Goal: Task Accomplishment & Management: Manage account settings

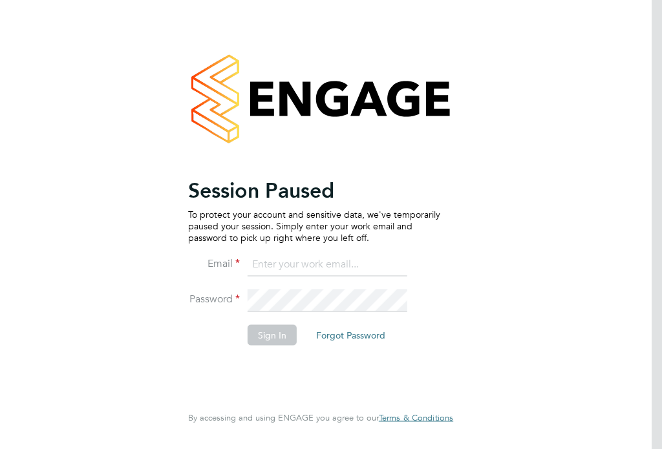
click at [274, 338] on button "Sign In" at bounding box center [272, 335] width 49 height 21
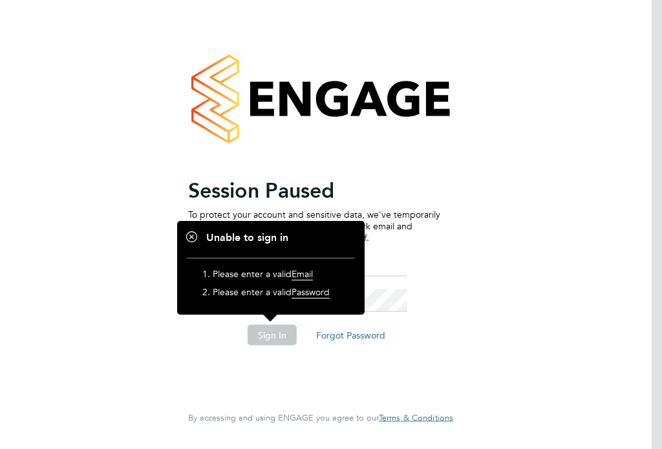
click at [271, 343] on button "Sign In" at bounding box center [272, 335] width 49 height 21
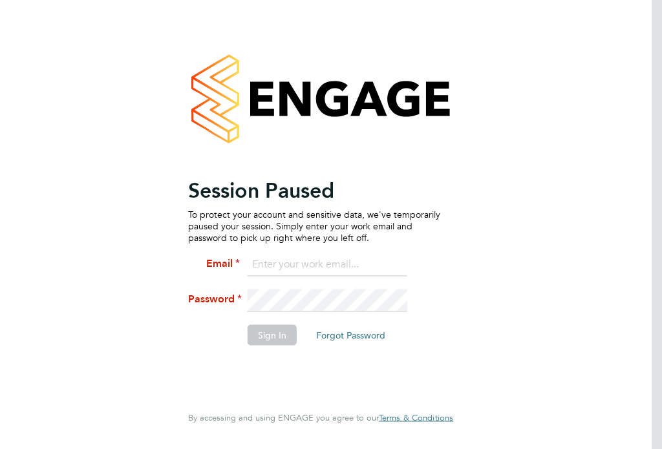
click at [292, 256] on input at bounding box center [328, 264] width 160 height 23
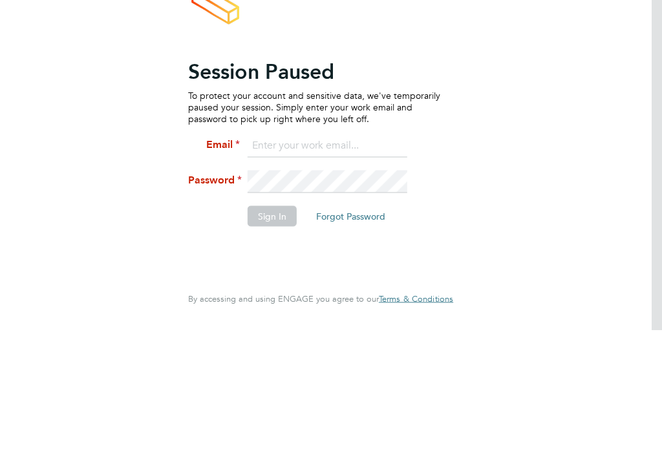
type input "[PERSON_NAME][EMAIL_ADDRESS][DOMAIN_NAME]"
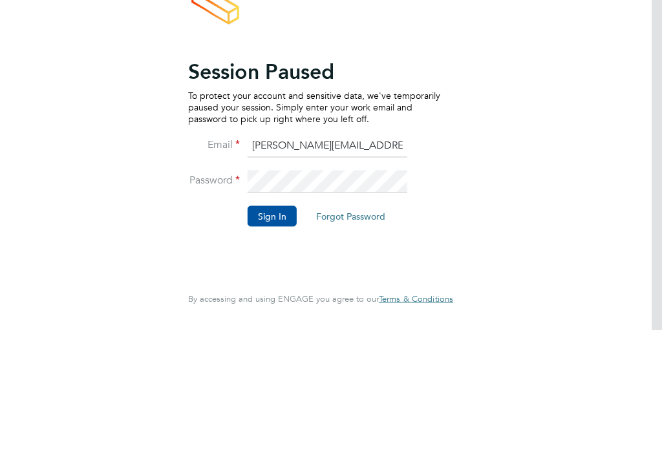
scroll to position [21, 0]
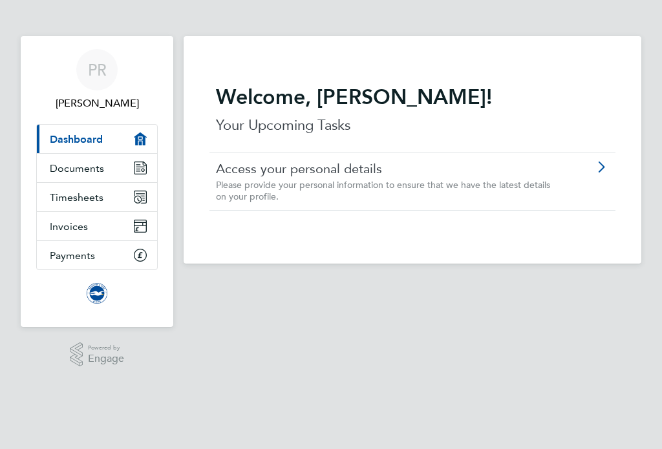
click at [142, 195] on icon "Main navigation" at bounding box center [140, 197] width 12 height 12
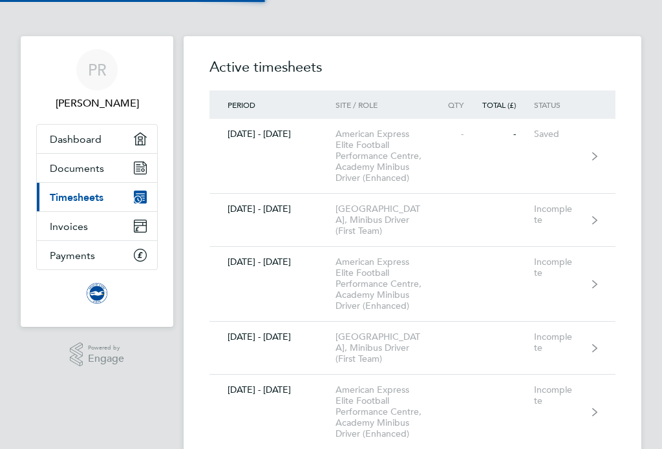
click at [125, 200] on link "Current page: Timesheets" at bounding box center [97, 197] width 120 height 28
click at [130, 195] on link "Current page: Timesheets" at bounding box center [97, 197] width 120 height 28
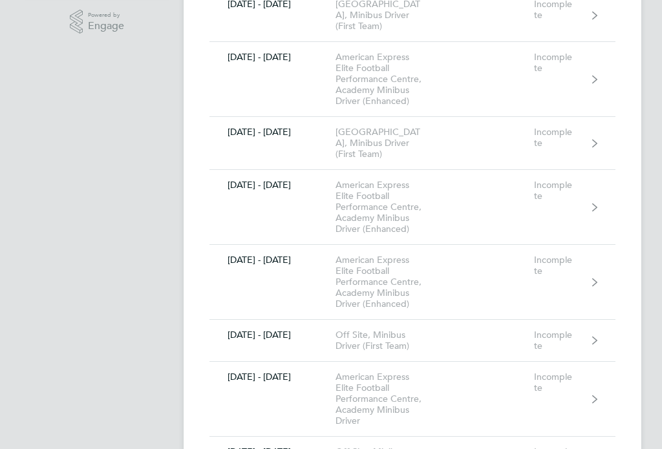
scroll to position [332, 0]
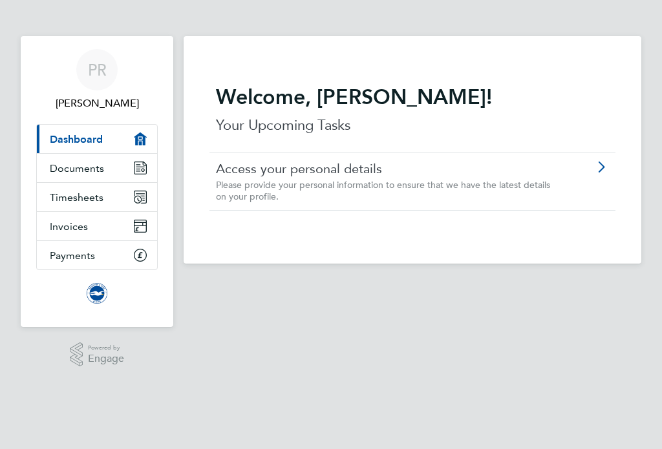
click at [129, 200] on link "Timesheets" at bounding box center [97, 197] width 120 height 28
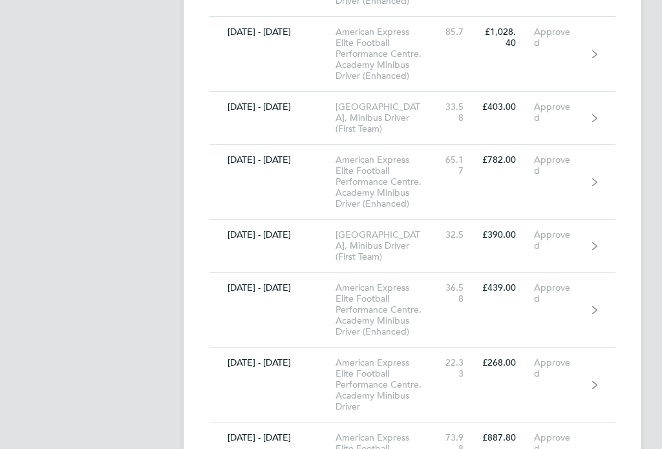
scroll to position [4773, 0]
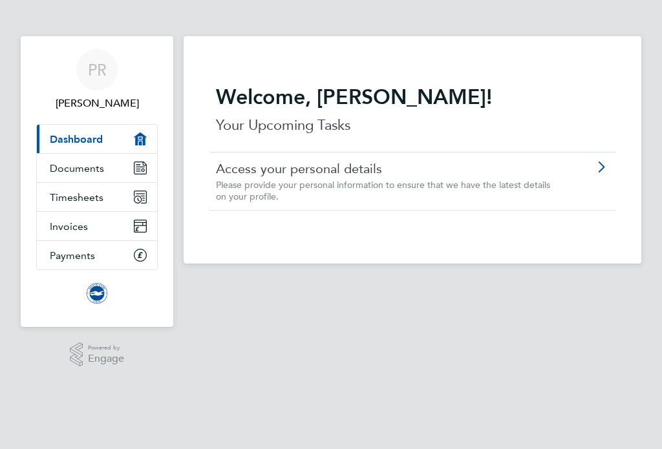
click at [148, 195] on link "Timesheets" at bounding box center [97, 197] width 120 height 28
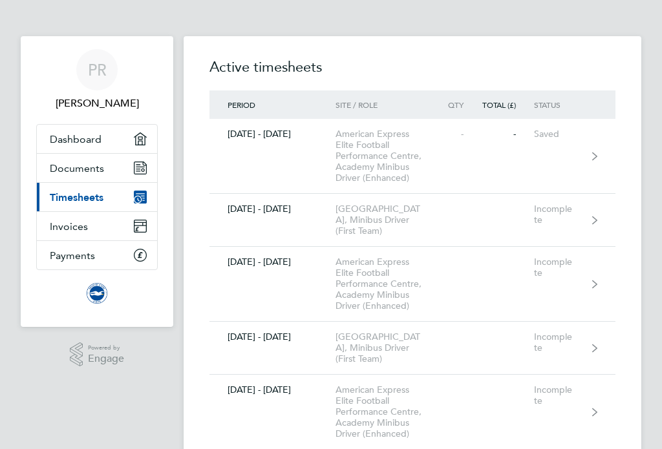
click at [147, 251] on link "Payments" at bounding box center [97, 255] width 120 height 28
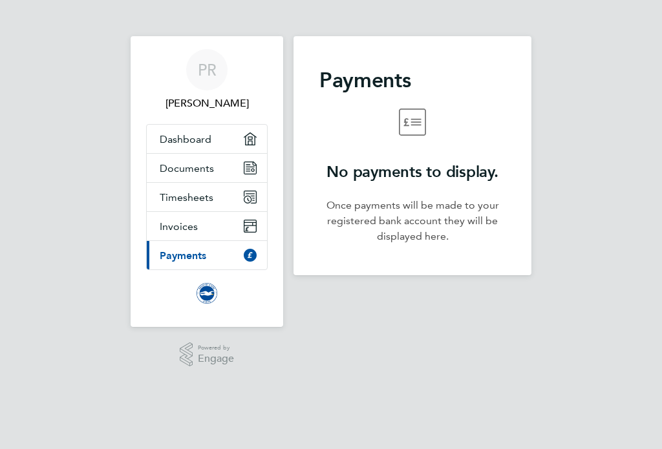
click at [253, 195] on icon "Main navigation" at bounding box center [250, 197] width 12 height 12
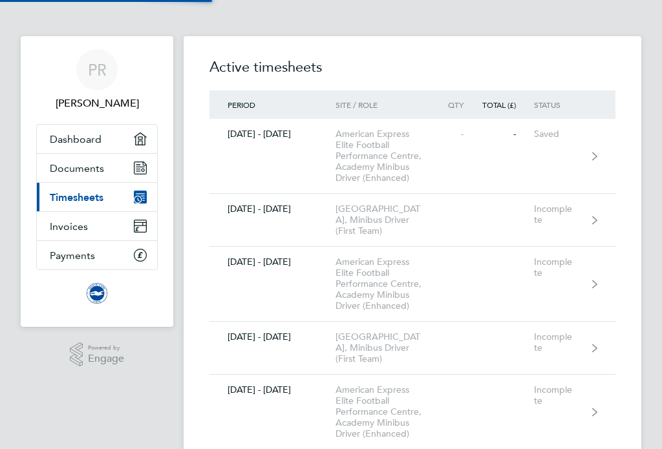
click at [223, 194] on link "[DATE] - [DATE] American Express Elite Football Performance Centre, Academy Min…" at bounding box center [412, 156] width 406 height 75
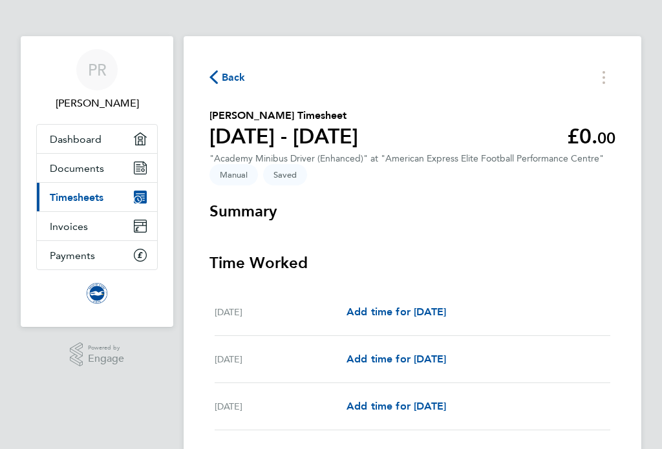
click at [226, 83] on span "Back" at bounding box center [234, 78] width 24 height 16
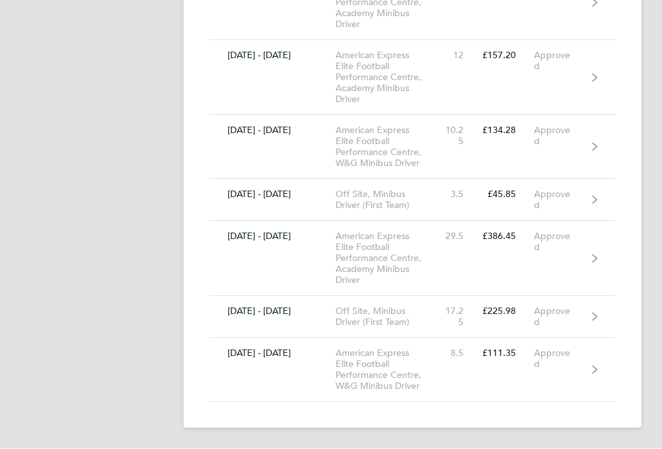
scroll to position [10714, 0]
click at [572, 391] on link "[DATE] - [DATE] American Express Elite Football Performance Centre, W&G Minibus…" at bounding box center [412, 371] width 406 height 64
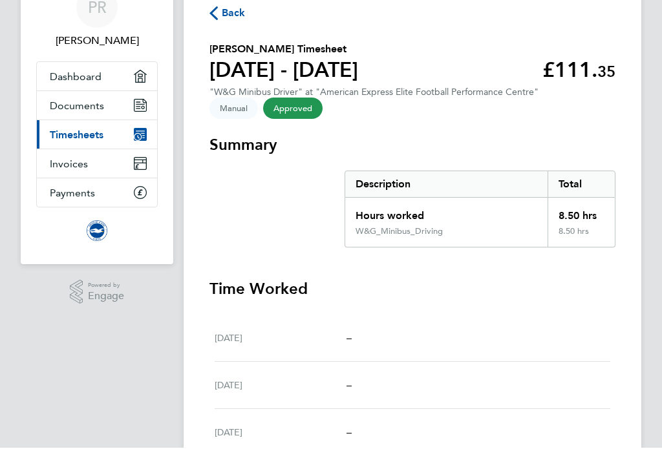
scroll to position [63, 0]
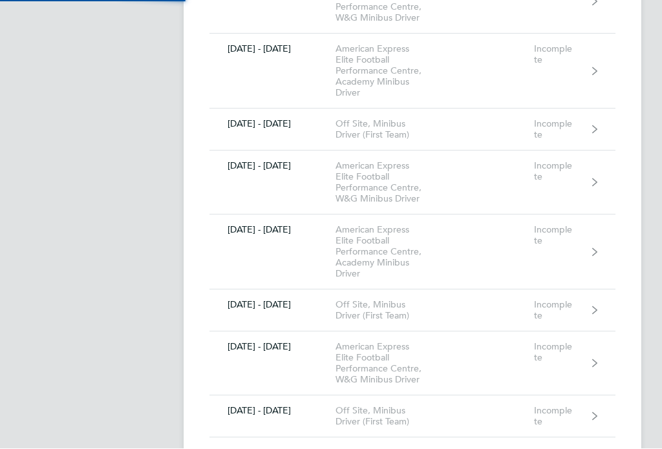
scroll to position [10715, 0]
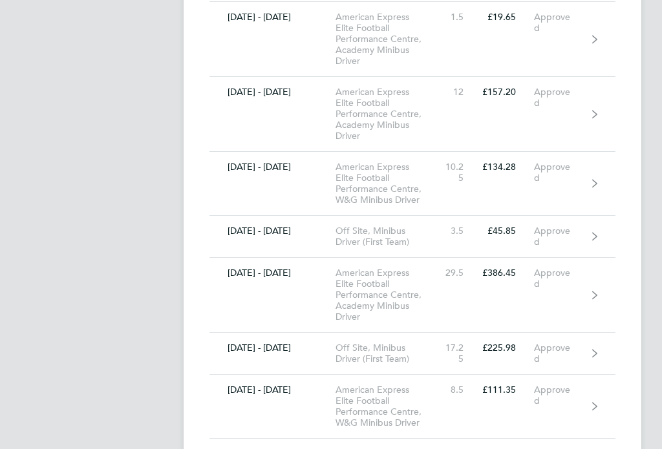
scroll to position [10714, 0]
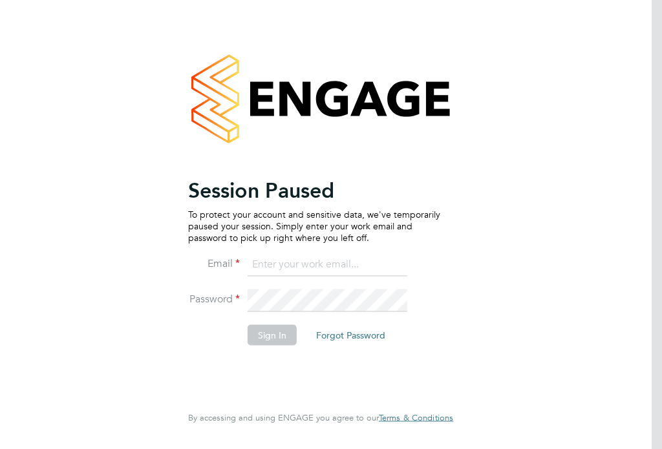
click at [279, 344] on button "Sign In" at bounding box center [272, 335] width 49 height 21
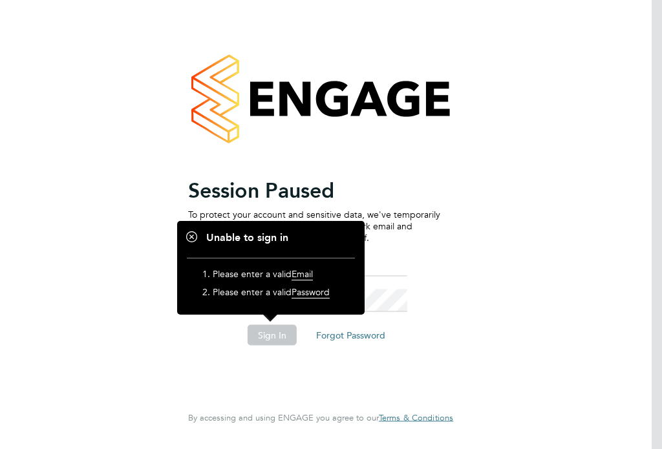
scroll to position [6, 0]
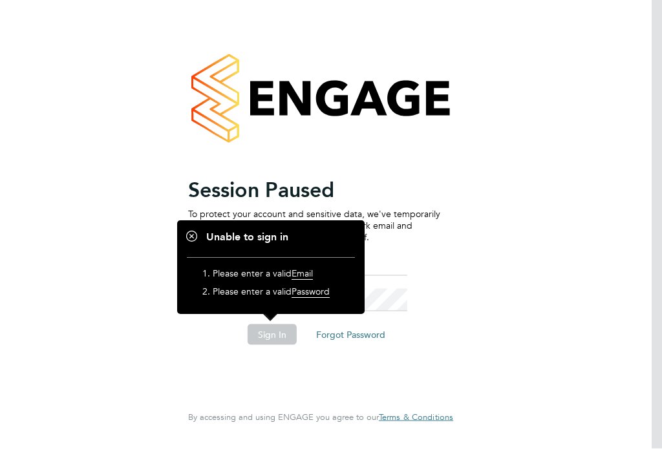
click at [400, 239] on ng-template "Session Paused To protect your account and sensitive data, we've temporarily pa…" at bounding box center [314, 268] width 252 height 182
click at [350, 289] on ol "Please enter a valid Email Please enter a valid Password" at bounding box center [271, 281] width 168 height 47
click at [279, 325] on button "Sign In" at bounding box center [272, 335] width 49 height 21
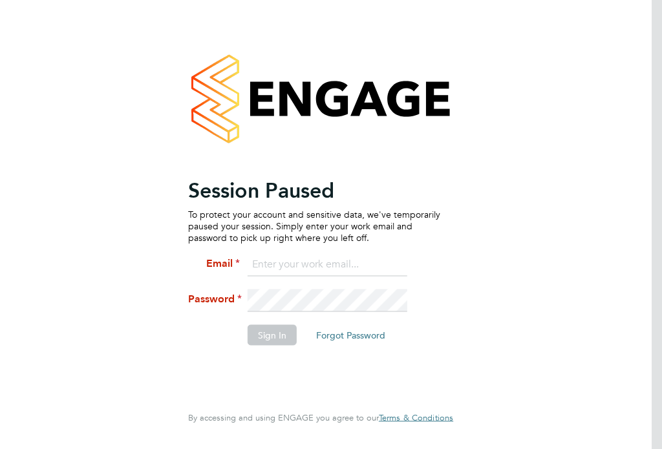
scroll to position [21, 0]
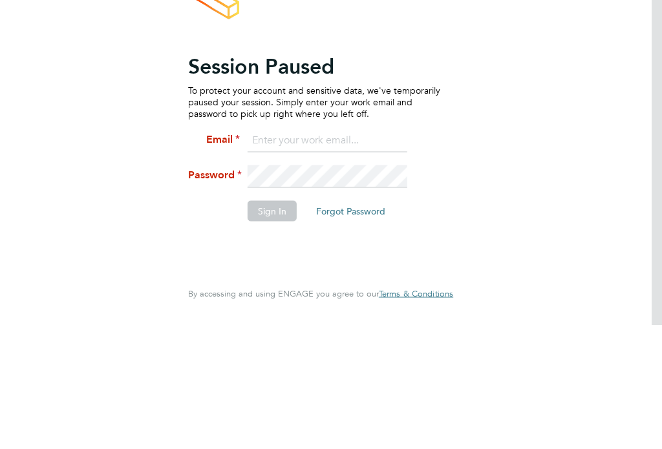
type input "Peter.renvoize@bhafc.co.uk"
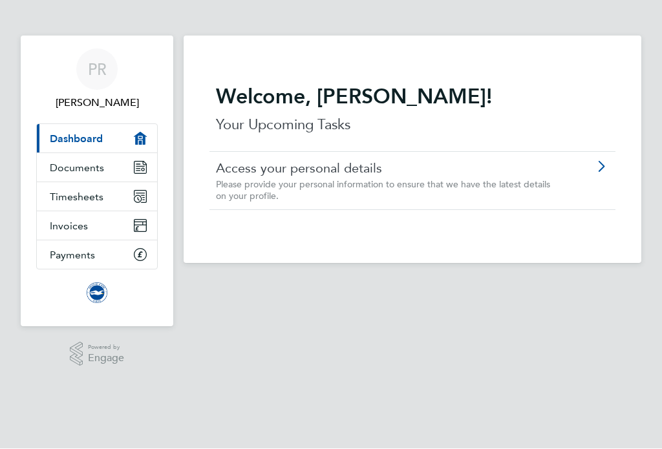
click at [124, 209] on link "Timesheets" at bounding box center [97, 197] width 120 height 28
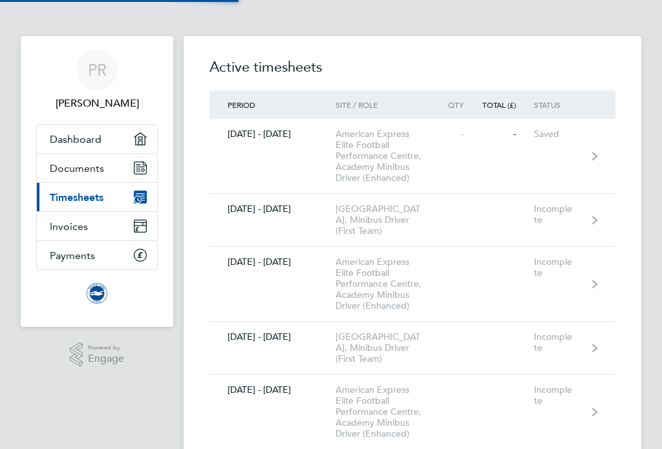
click at [144, 204] on link "Current page: Timesheets" at bounding box center [97, 197] width 120 height 28
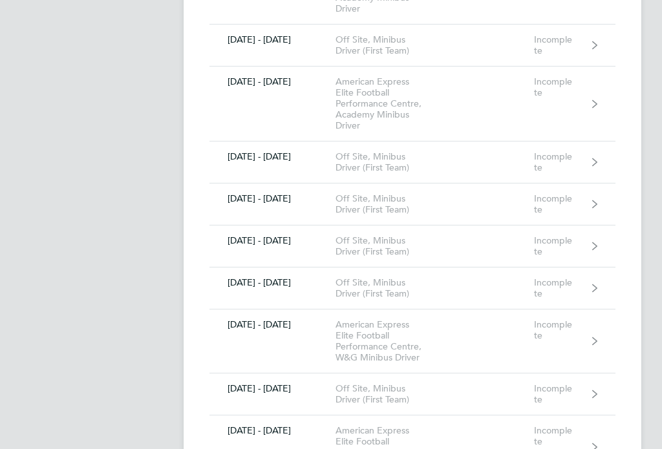
scroll to position [1258, 0]
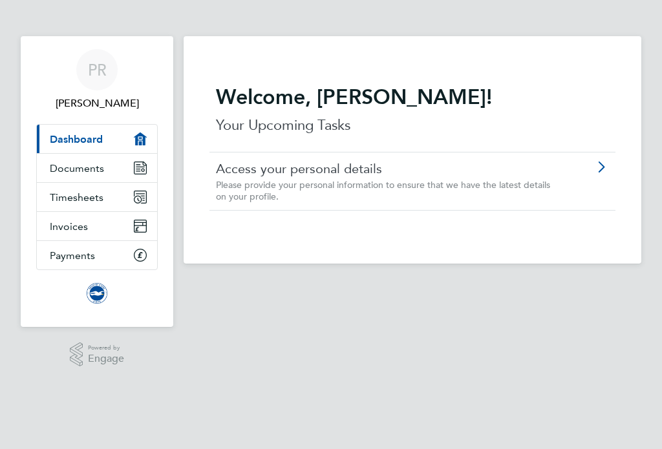
click at [142, 202] on icon "Main navigation" at bounding box center [140, 197] width 12 height 12
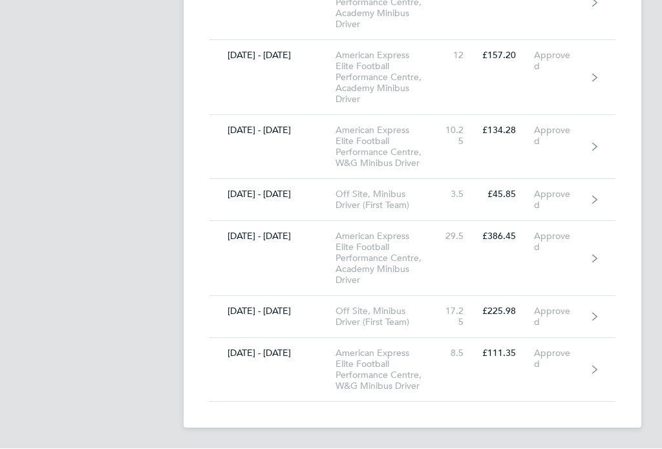
scroll to position [10714, 0]
